Goal: Task Accomplishment & Management: Use online tool/utility

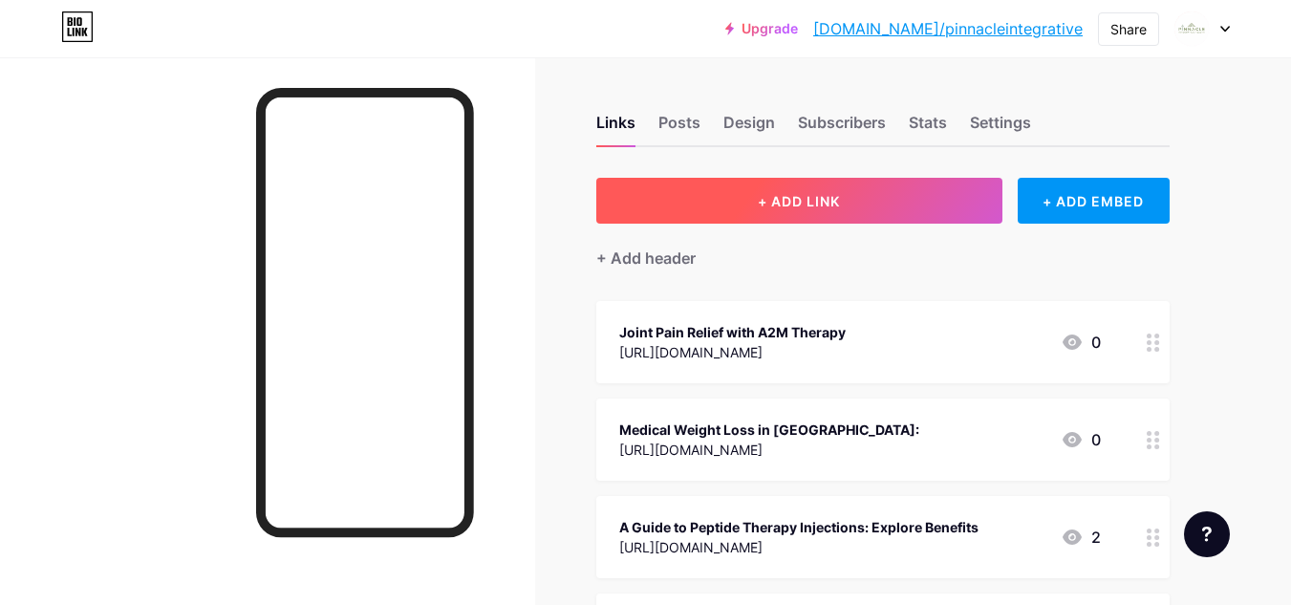
click at [752, 218] on button "+ ADD LINK" at bounding box center [799, 201] width 406 height 46
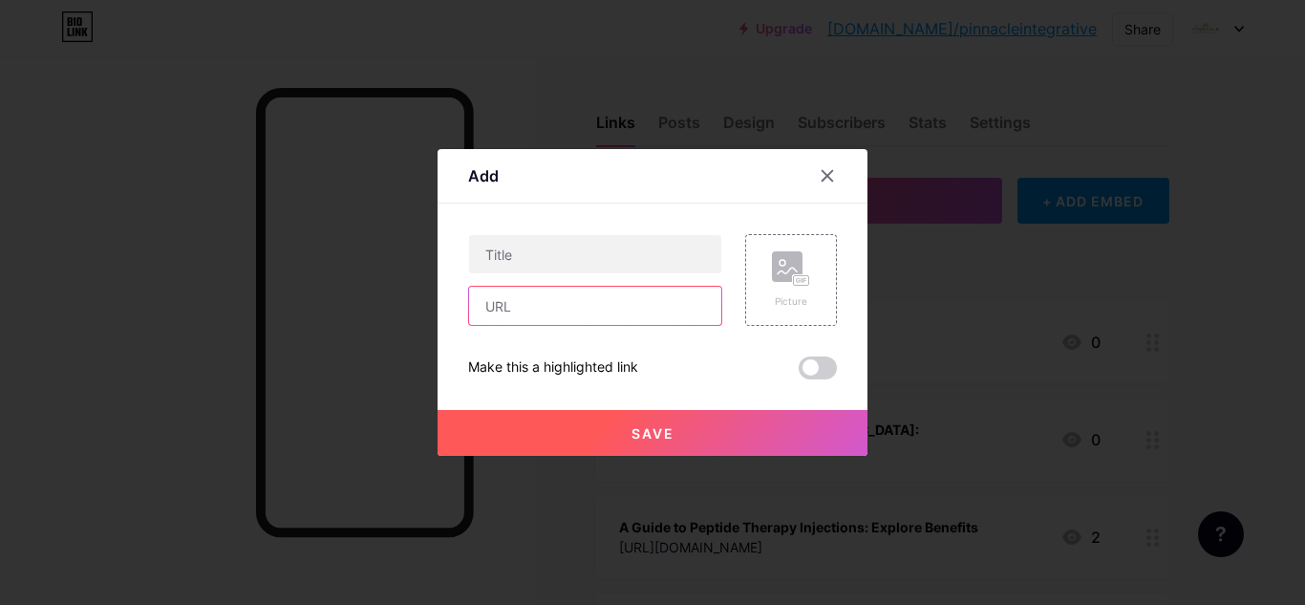
click at [566, 305] on input "text" at bounding box center [595, 306] width 252 height 38
paste input "[URL][DOMAIN_NAME]"
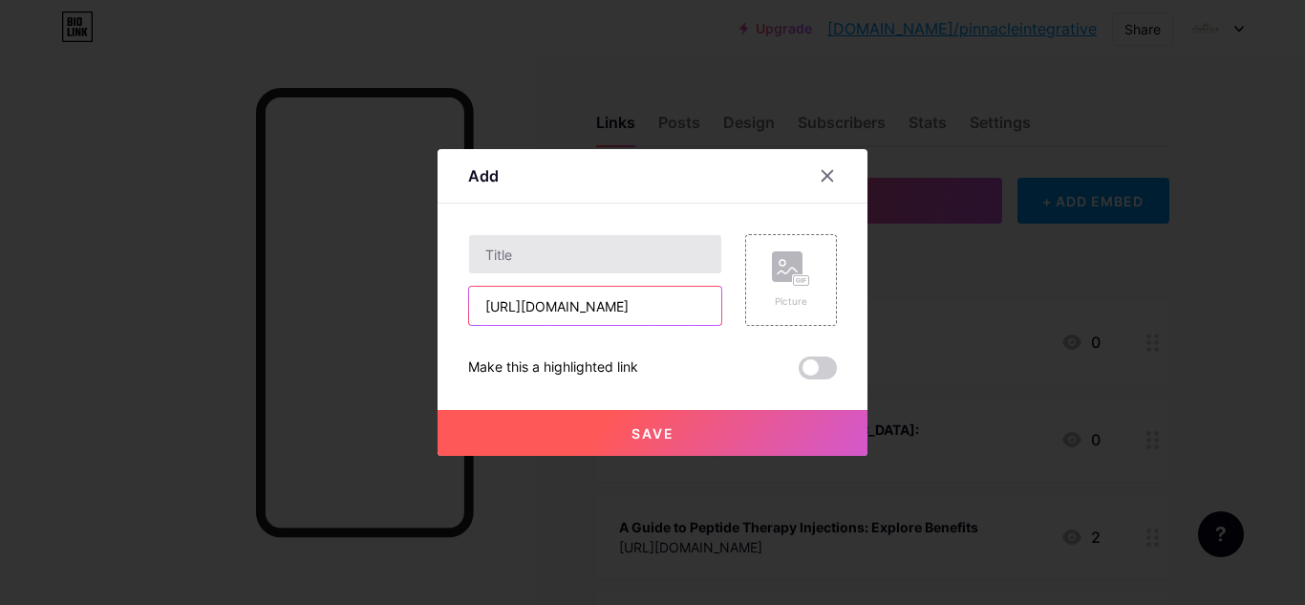
type input "[URL][DOMAIN_NAME]"
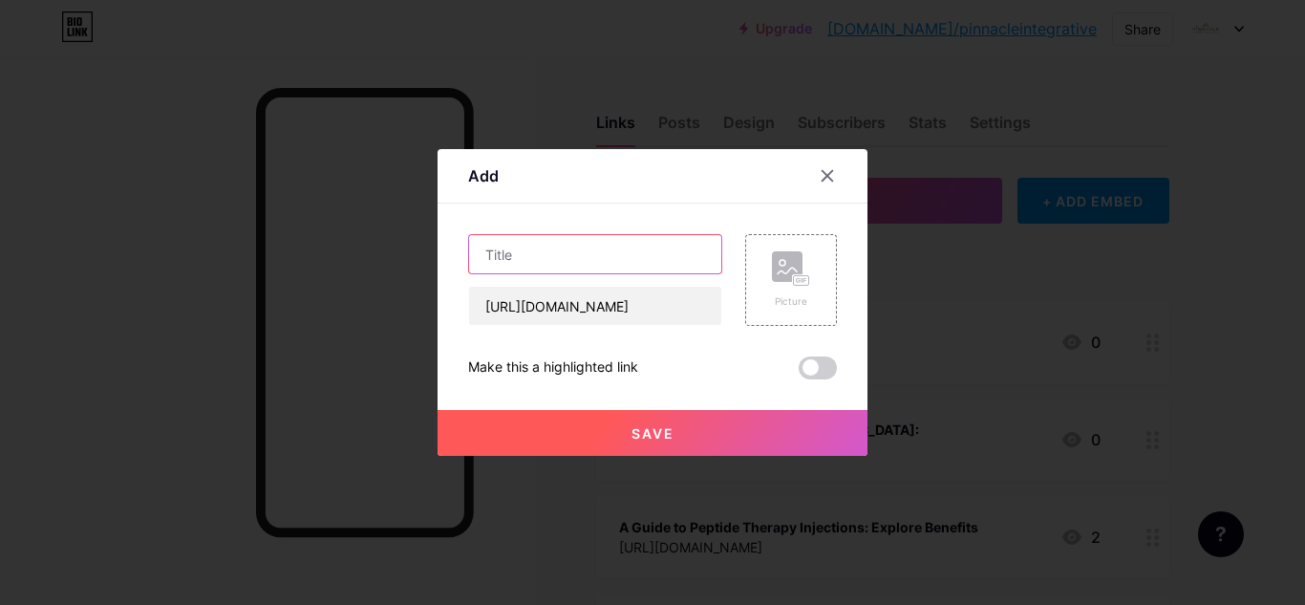
scroll to position [0, 0]
click at [520, 254] on input "text" at bounding box center [595, 254] width 252 height 38
paste input "Functional Medicine for Optimal Health in [GEOGRAPHIC_DATA]"
type input "Functional Medicine for Optimal Health in [GEOGRAPHIC_DATA]"
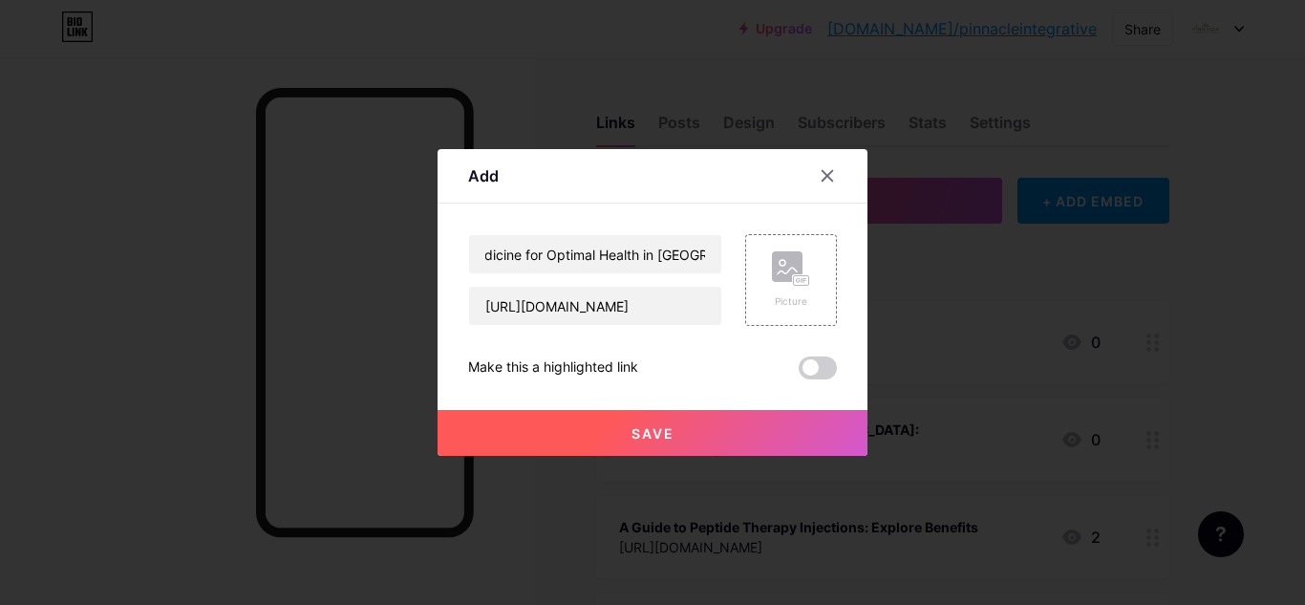
click at [704, 426] on button "Save" at bounding box center [653, 433] width 430 height 46
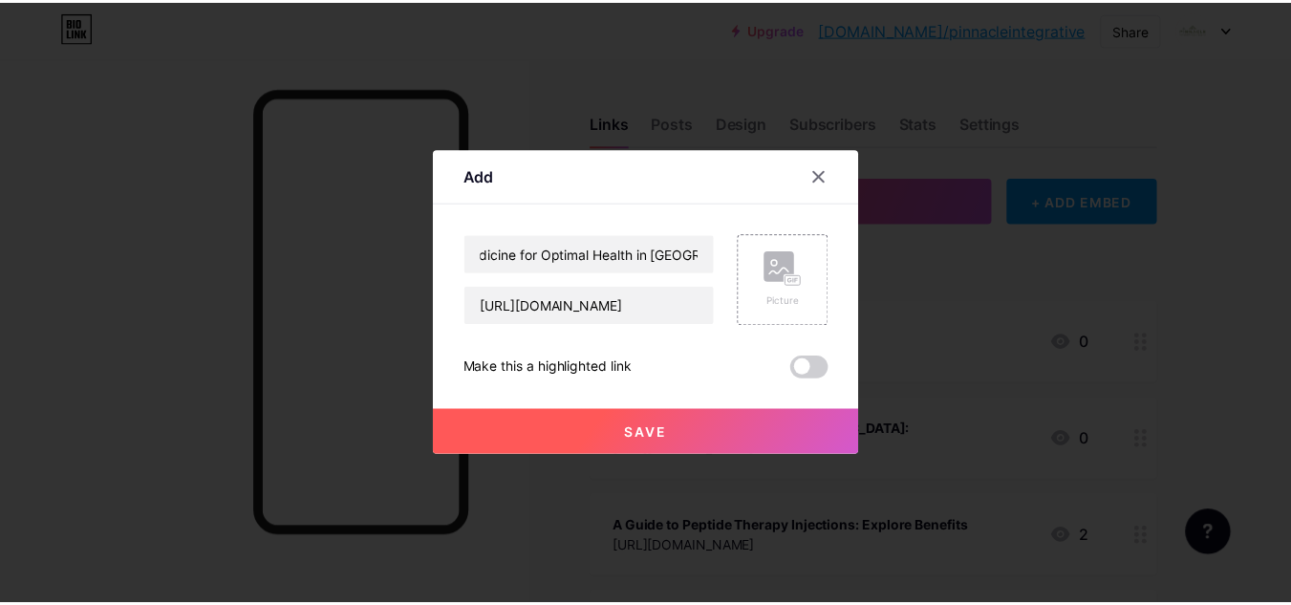
scroll to position [0, 0]
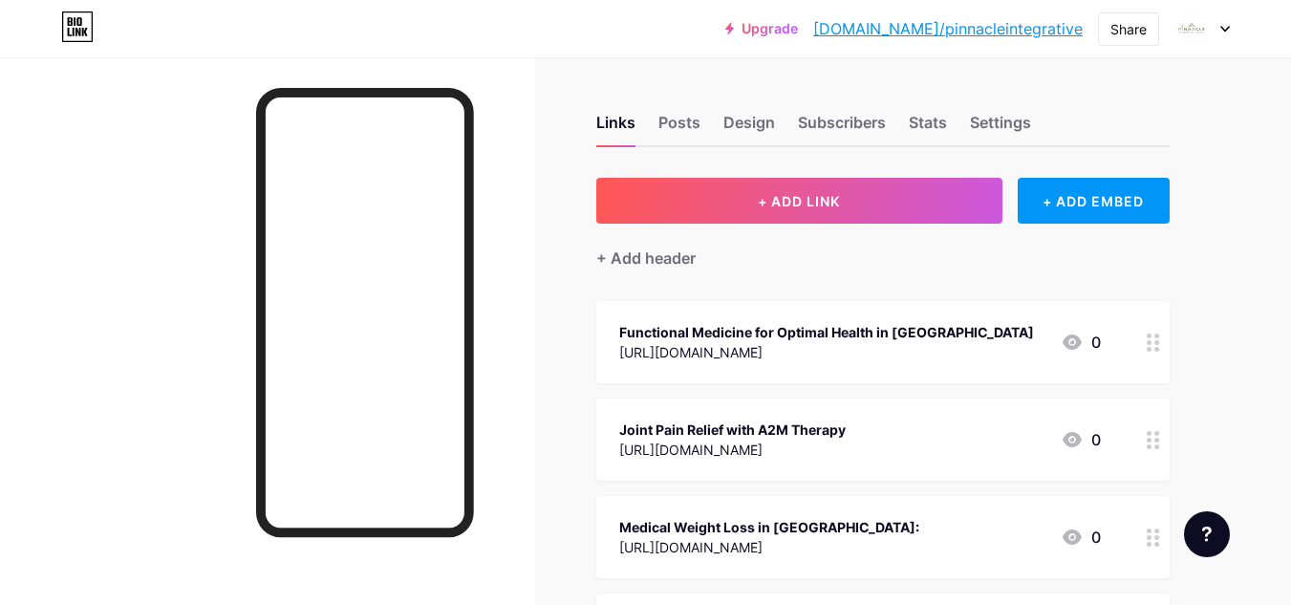
click at [1045, 25] on link "[DOMAIN_NAME]/pinnacleintegrative" at bounding box center [947, 28] width 269 height 23
